Goal: Transaction & Acquisition: Register for event/course

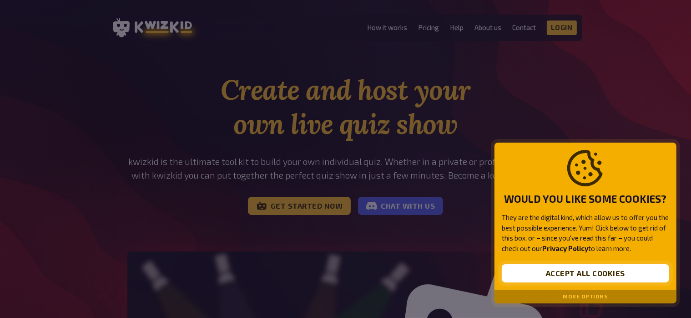
click at [573, 274] on button "Accept all cookies" at bounding box center [586, 273] width 168 height 18
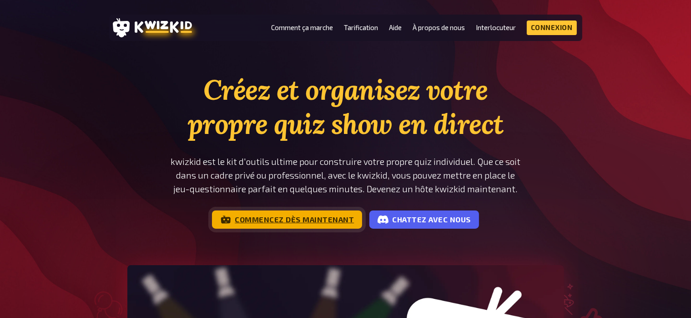
click at [269, 219] on link "Commencez dès maintenant" at bounding box center [287, 219] width 150 height 18
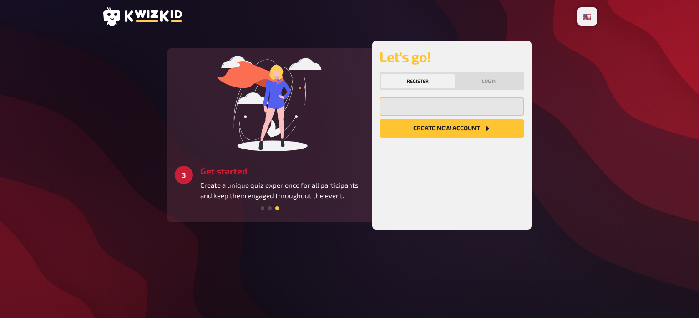
click at [412, 105] on input "email" at bounding box center [452, 106] width 145 height 18
type input "dvignaud@alurad.asso.fr"
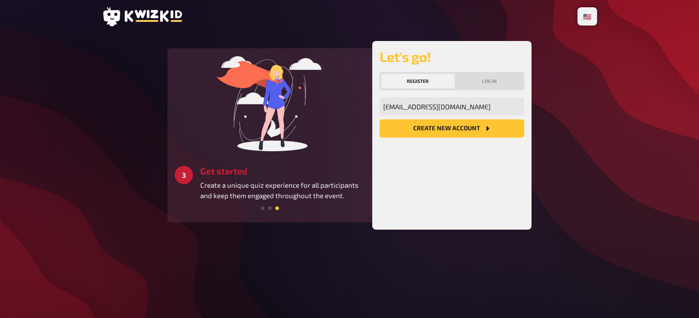
click at [443, 132] on button "Create new account" at bounding box center [452, 128] width 145 height 18
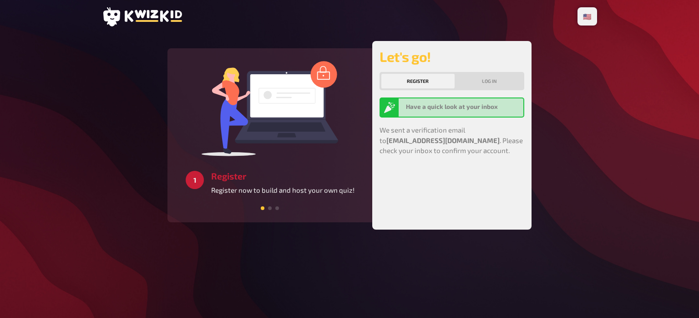
click at [419, 74] on button "Register" at bounding box center [417, 81] width 73 height 15
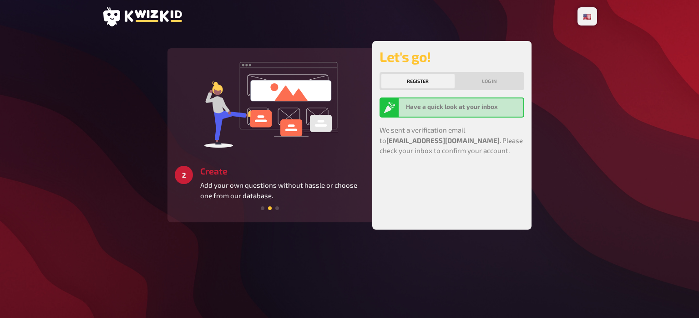
click at [442, 110] on div "Have a quick look at your inbox" at bounding box center [463, 107] width 114 height 11
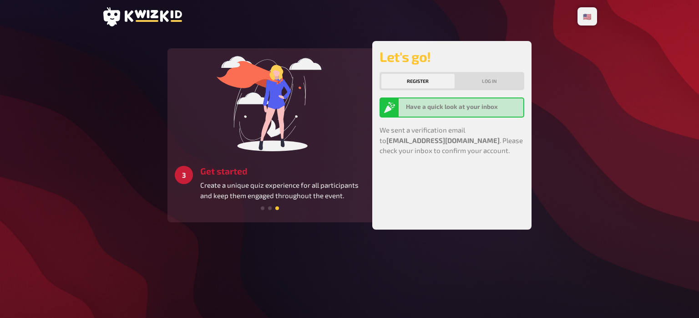
click at [420, 81] on button "Register" at bounding box center [417, 81] width 73 height 15
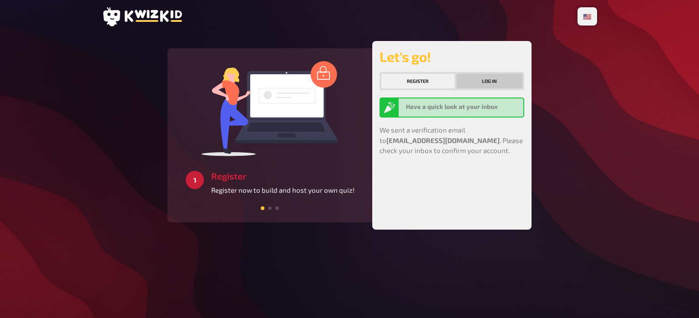
click at [489, 80] on button "Log in" at bounding box center [490, 81] width 66 height 15
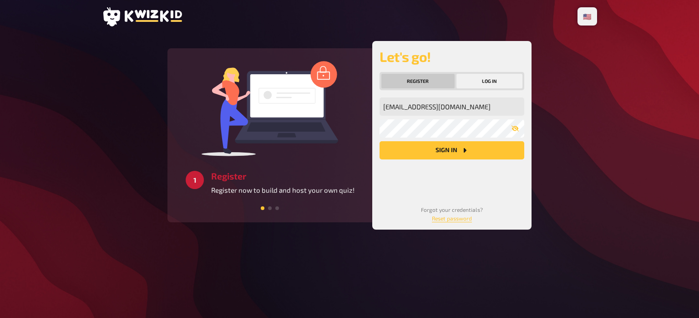
click at [420, 86] on button "Register" at bounding box center [417, 81] width 73 height 15
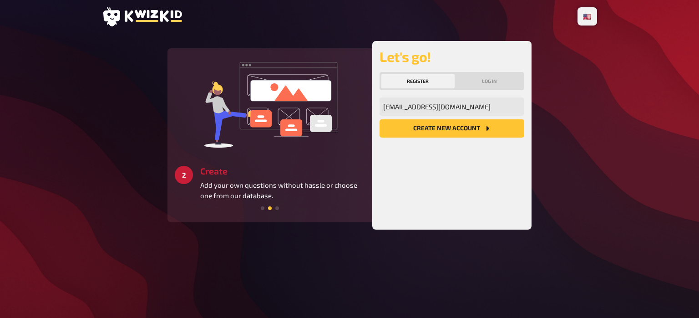
click at [422, 83] on button "Register" at bounding box center [417, 81] width 73 height 15
